Goal: Task Accomplishment & Management: Complete application form

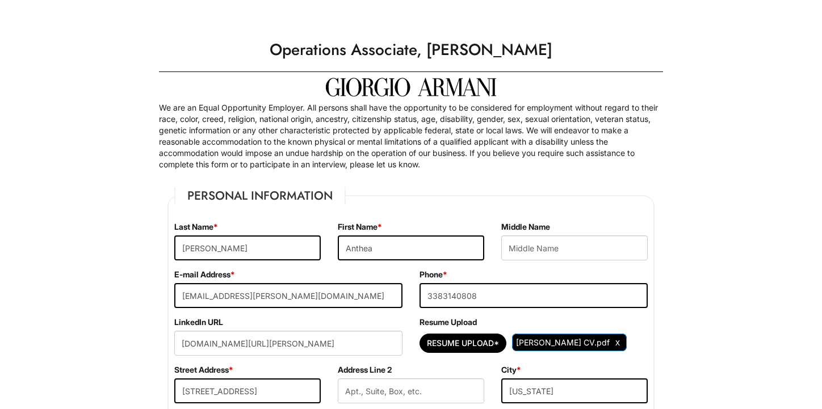
select select "NY"
select select "[GEOGRAPHIC_DATA]"
select select "Yes"
select Required "No"
select select "Yes"
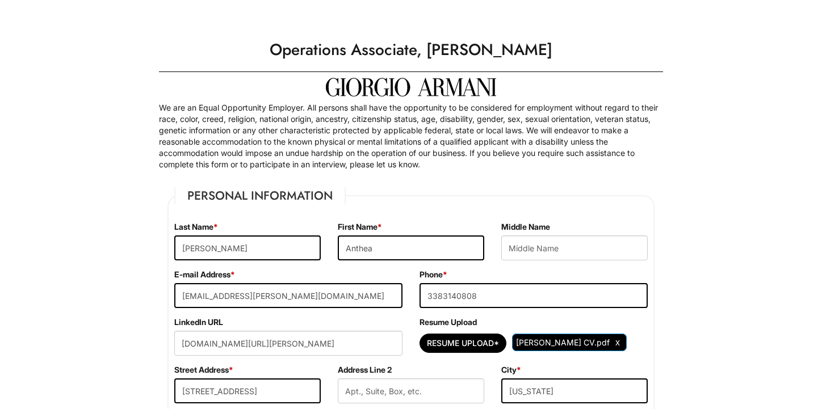
select select "N"
select select "9"
select select "2021"
select select "8"
select select "2025"
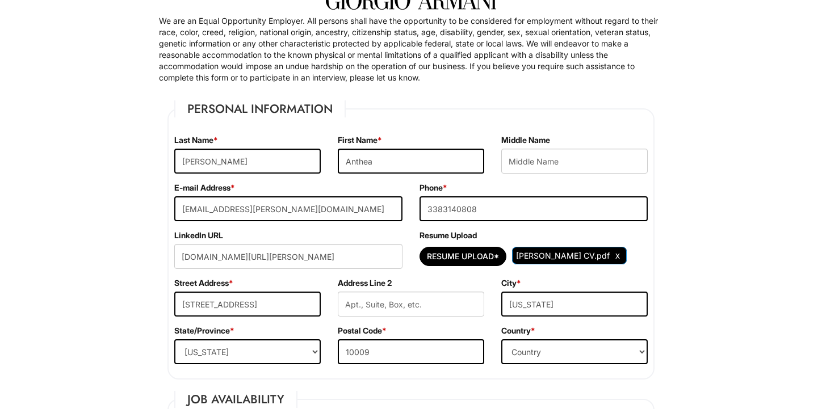
scroll to position [89, 0]
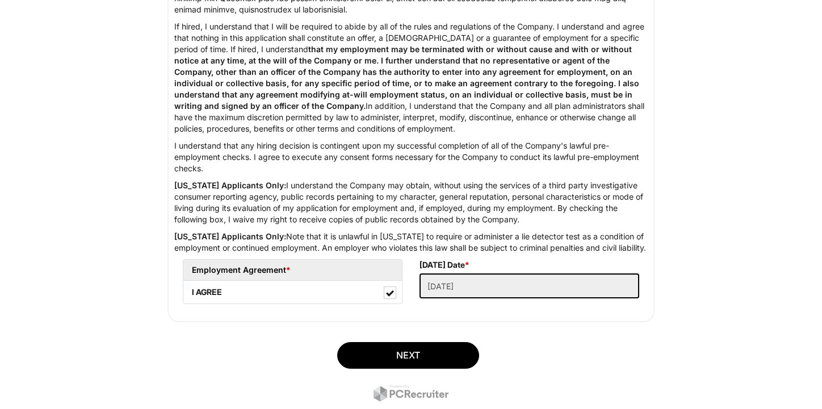
scroll to position [1854, 0]
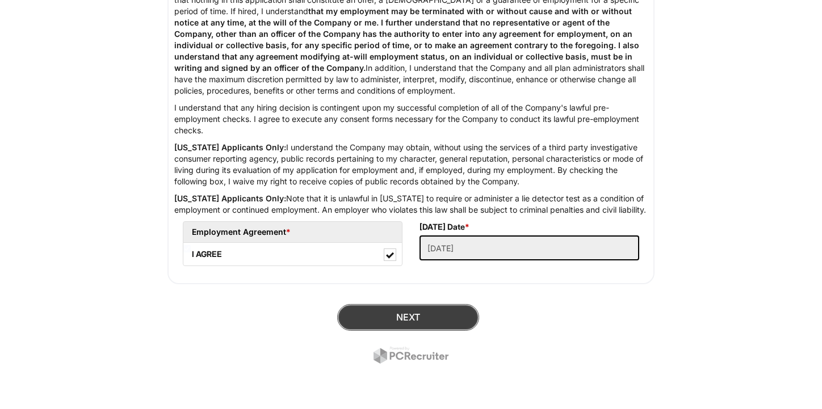
click at [380, 316] on button "Next" at bounding box center [408, 317] width 142 height 27
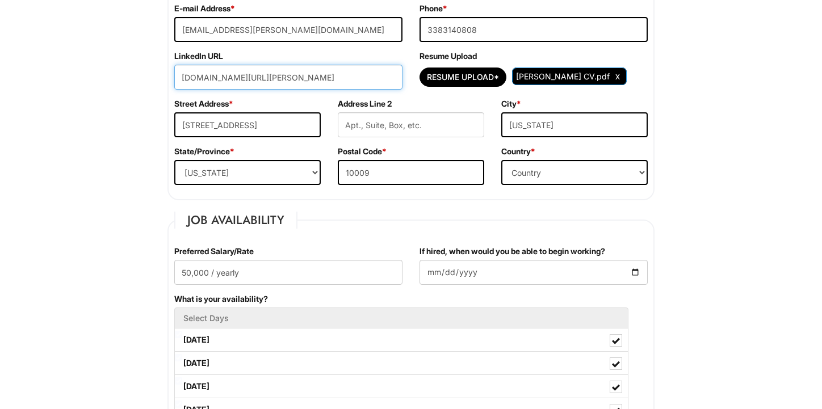
scroll to position [238, 0]
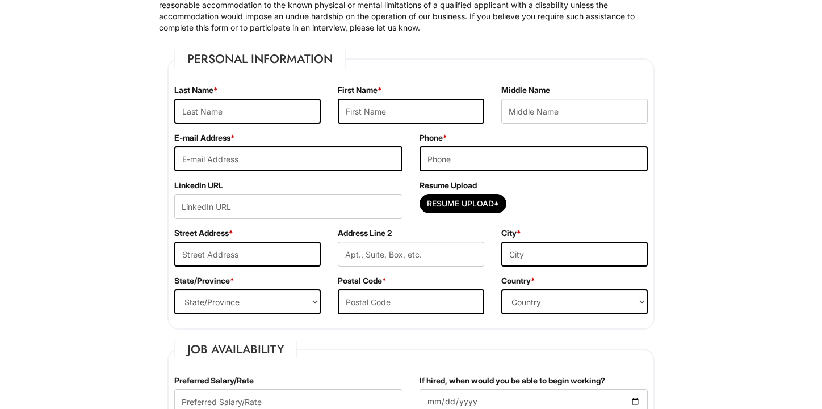
scroll to position [134, 0]
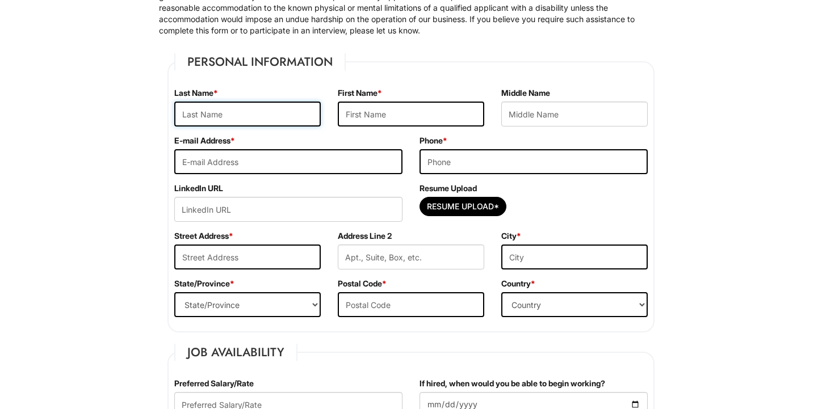
click at [203, 111] on input "text" at bounding box center [247, 114] width 147 height 25
type input "Anthea"
click at [373, 110] on input "text" at bounding box center [411, 114] width 147 height 25
type input "anthea"
type input "[EMAIL_ADDRESS][PERSON_NAME][DOMAIN_NAME]"
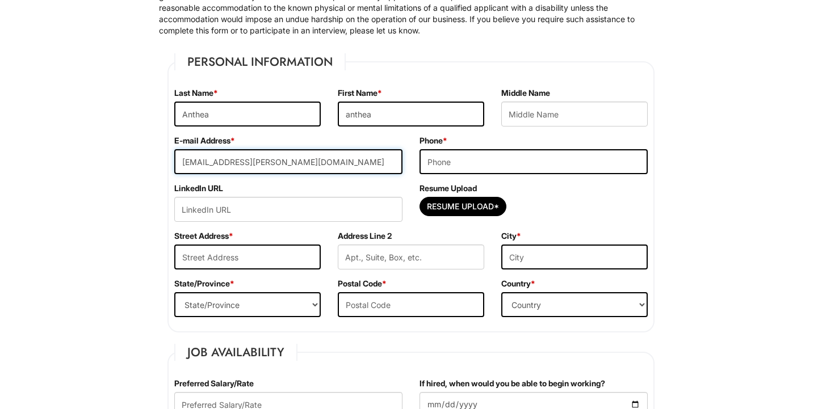
type input "3383140808"
type input "[STREET_ADDRESS]"
type input "[US_STATE]"
select select "NY"
type input "10009"
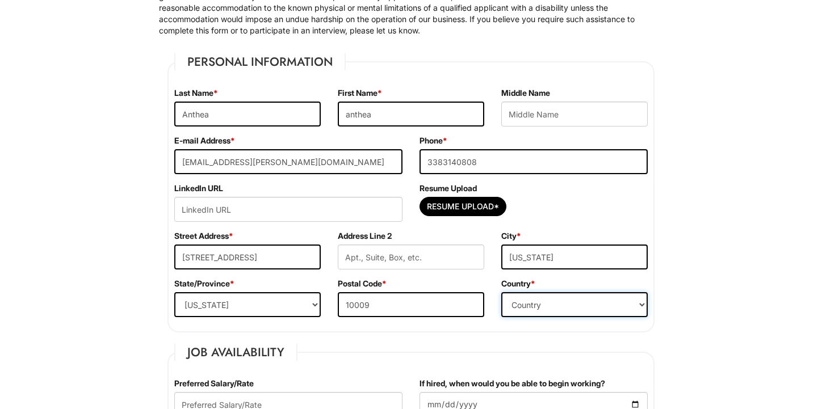
select select "[GEOGRAPHIC_DATA]"
drag, startPoint x: 490, startPoint y: 163, endPoint x: 373, endPoint y: 162, distance: 117.6
click at [373, 162] on div "E-mail Address * anthea.peccerillo@gmail.com Phone * 3383140808" at bounding box center [411, 159] width 491 height 48
type input "3322656274"
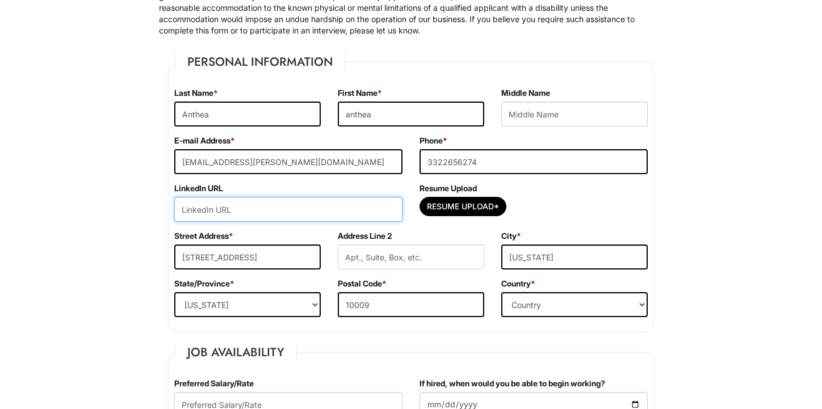
click at [256, 207] on input "url" at bounding box center [288, 209] width 228 height 25
paste input "www.linkedin.com/in/anthea-peccerillo-9b483924b"
type input "www.linkedin.com/in/anthea-peccerillo-9b483924b"
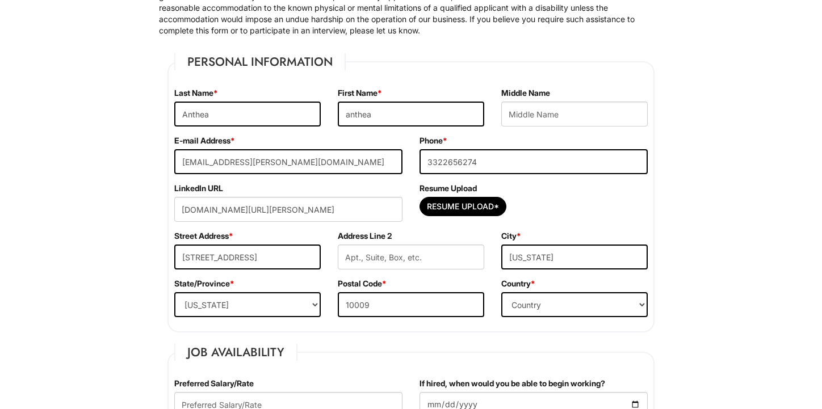
click at [286, 240] on div "Street Address * 157 losaida avenue" at bounding box center [248, 255] width 164 height 48
click at [308, 227] on div "LinkedIn URL www.linkedin.com/in/anthea-peccerillo-9b483924b" at bounding box center [288, 207] width 245 height 48
click at [219, 255] on input "157 losaida avenue" at bounding box center [247, 257] width 147 height 25
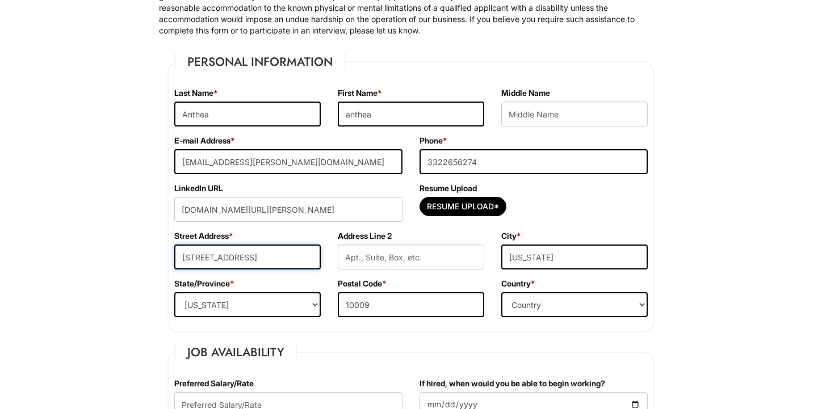
click at [269, 252] on input "157 losaida avenue" at bounding box center [247, 257] width 147 height 25
click at [208, 258] on input "157 losaida avenue C" at bounding box center [247, 257] width 147 height 25
type input "[STREET_ADDRESS]"
